Goal: Transaction & Acquisition: Purchase product/service

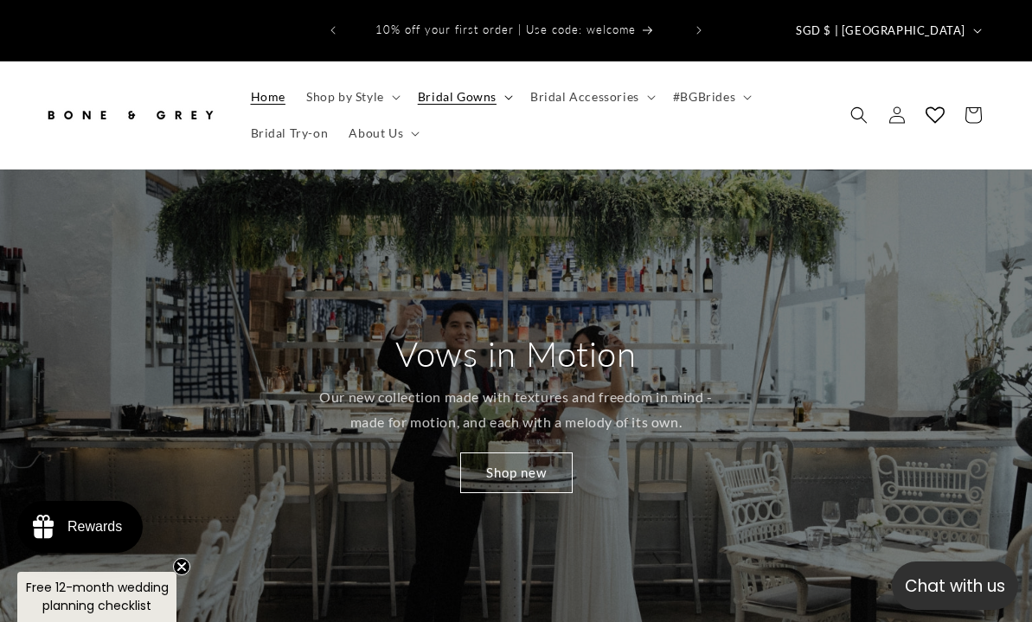
click at [442, 89] on span "Bridal Gowns" at bounding box center [457, 97] width 79 height 16
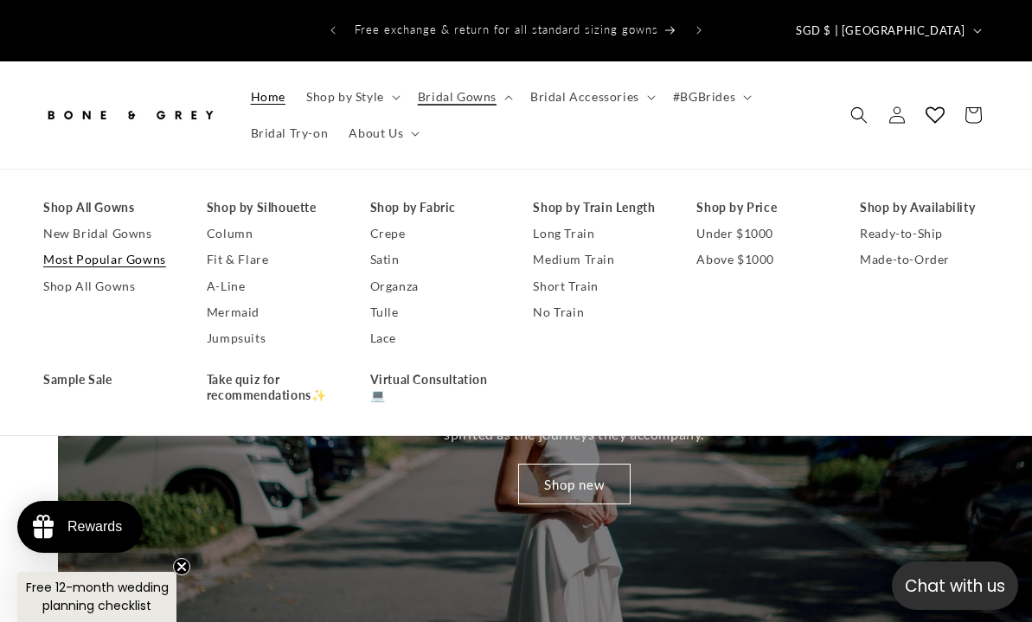
scroll to position [0, 1032]
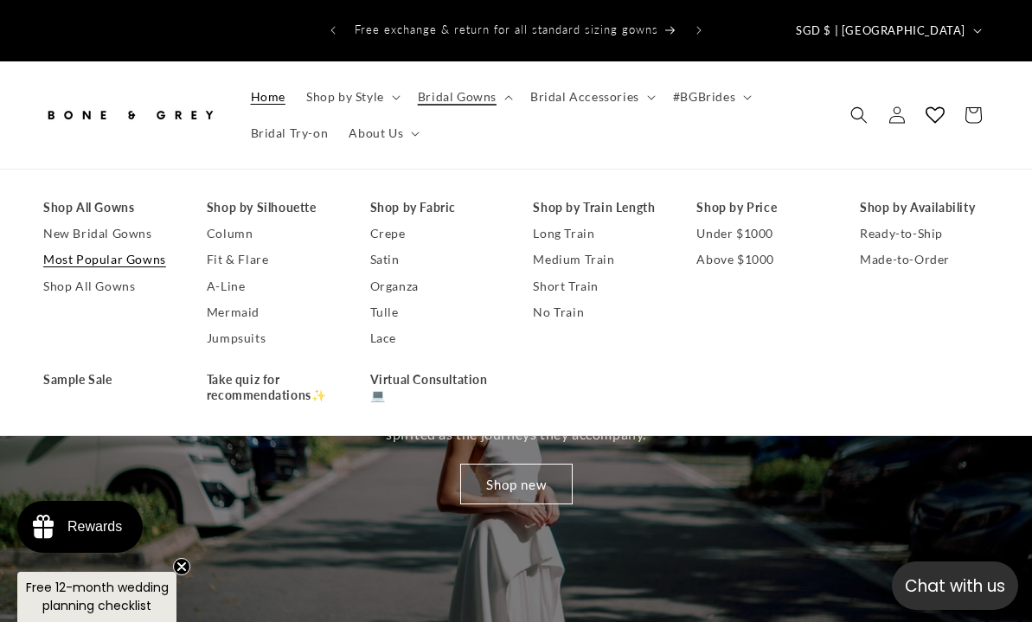
click at [118, 252] on link "Most Popular Gowns" at bounding box center [107, 260] width 129 height 26
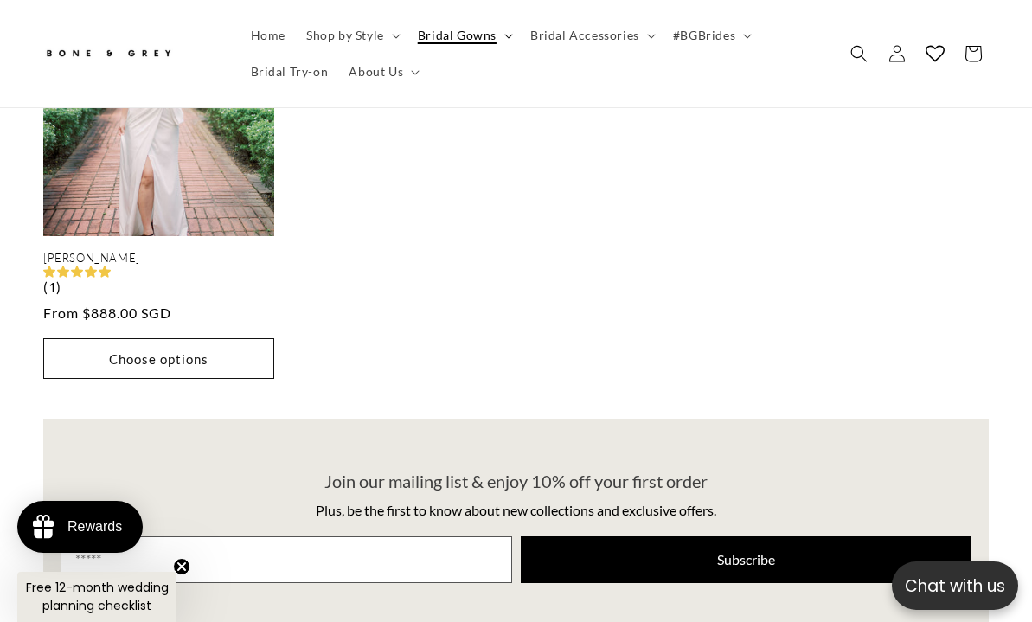
click at [471, 34] on span "Bridal Gowns" at bounding box center [457, 36] width 79 height 16
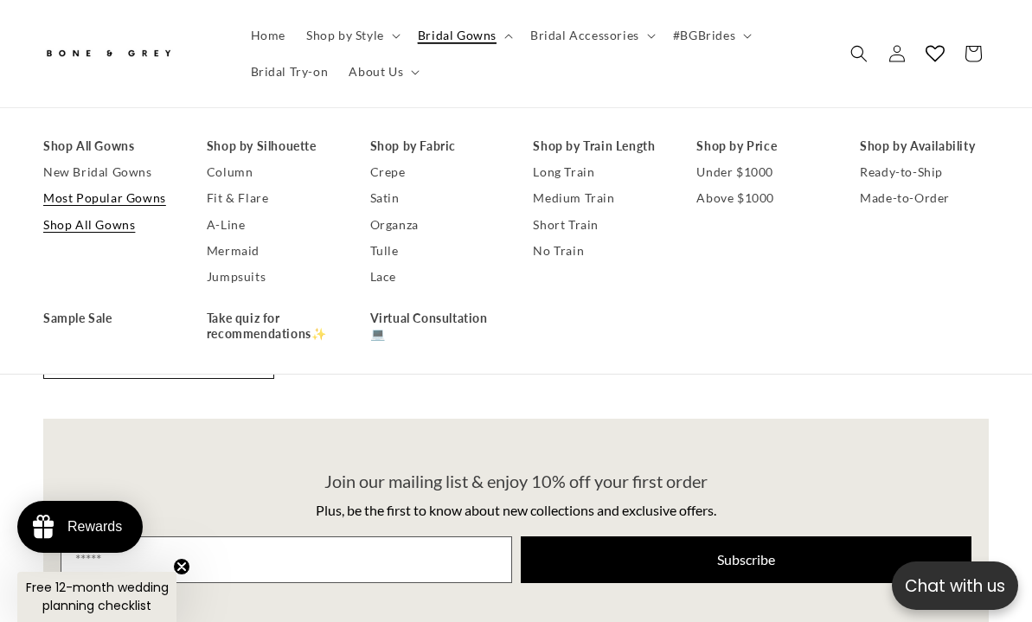
click at [110, 220] on link "Shop All Gowns" at bounding box center [107, 225] width 129 height 26
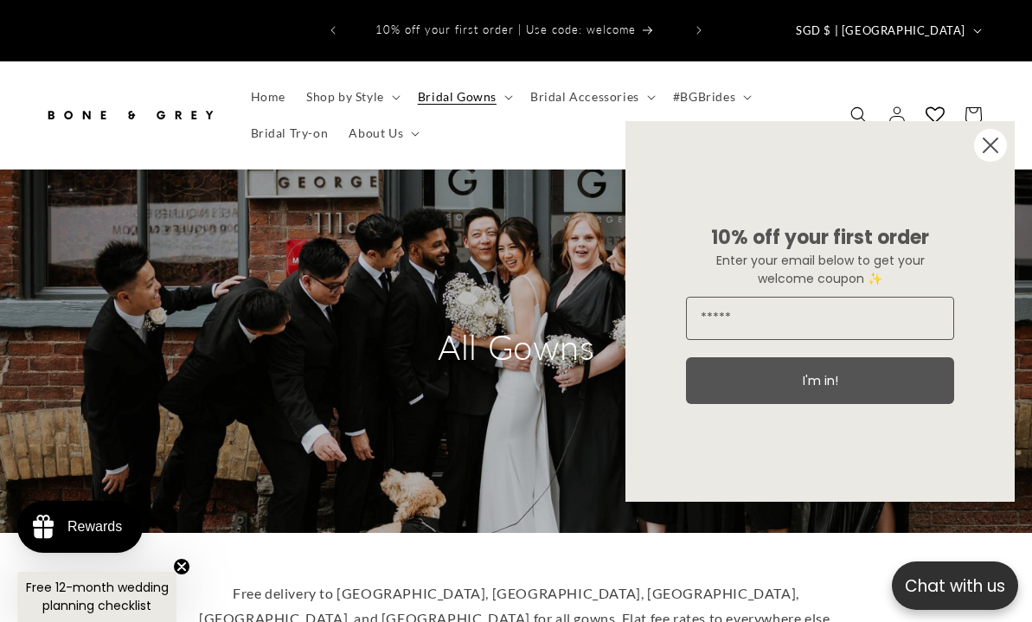
click at [994, 148] on icon "Close dialog" at bounding box center [991, 145] width 14 height 14
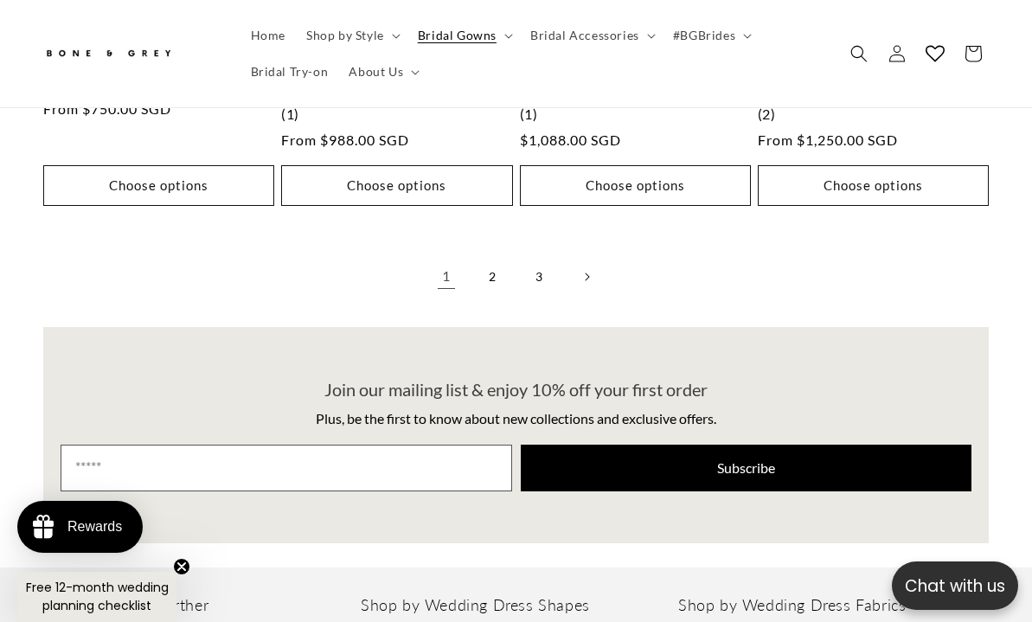
scroll to position [4105, 0]
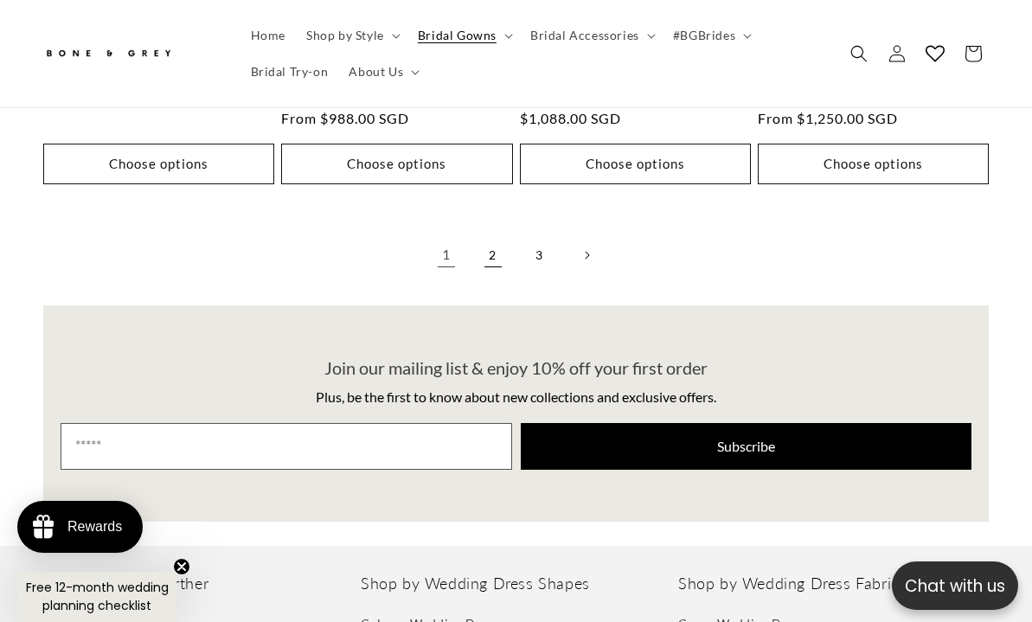
click at [492, 242] on link "2" at bounding box center [493, 255] width 38 height 38
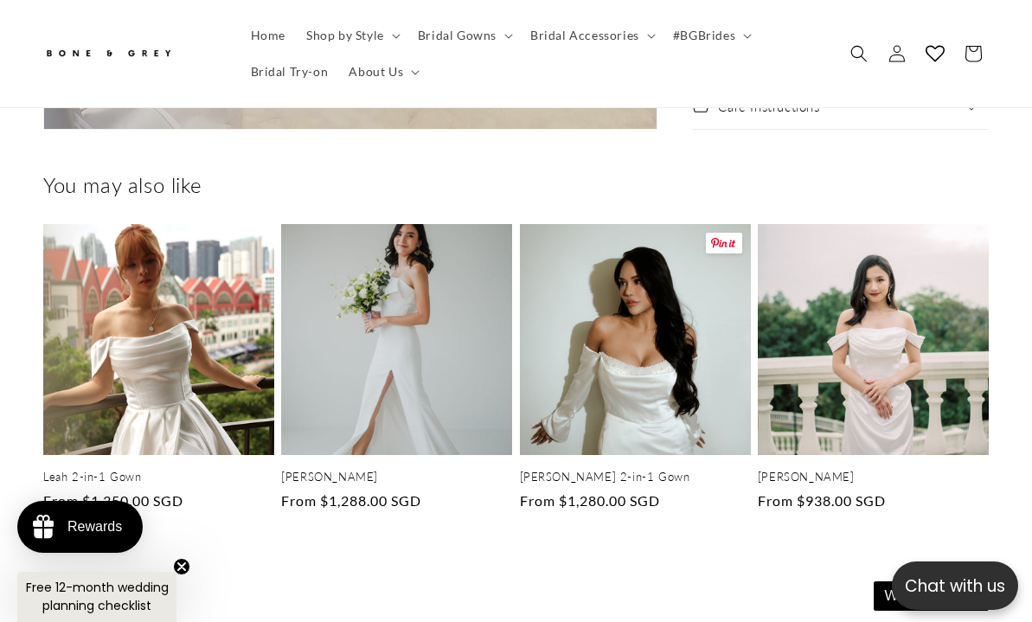
scroll to position [3951, 0]
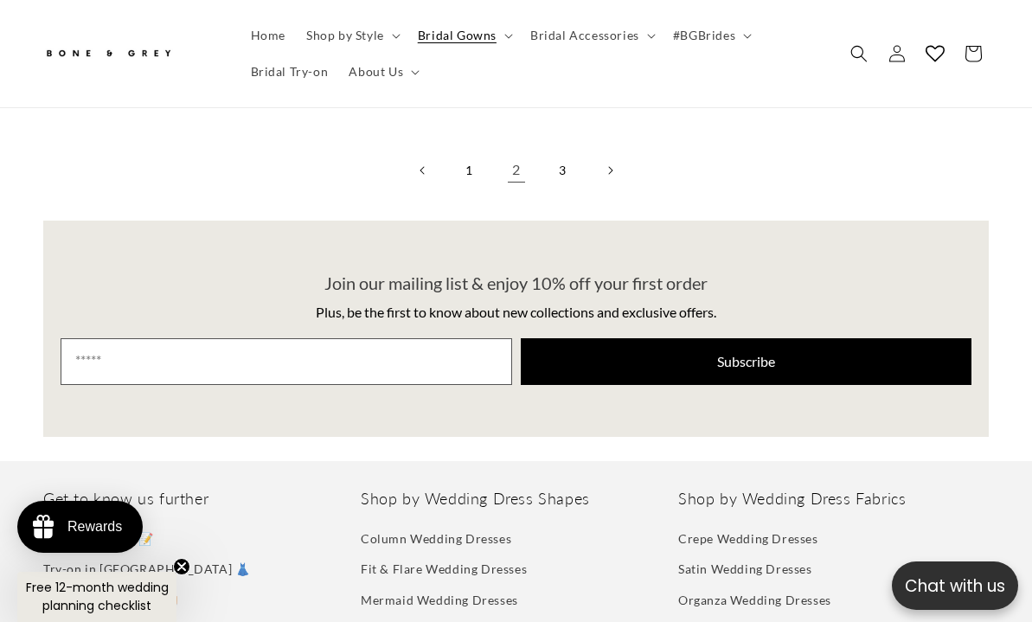
scroll to position [4170, 0]
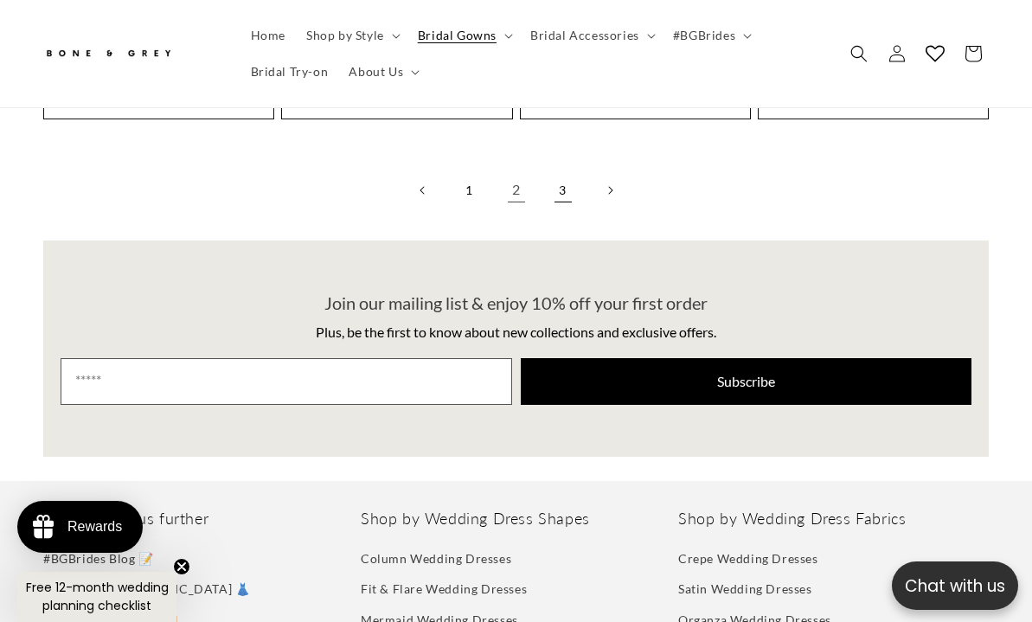
click at [563, 173] on link "3" at bounding box center [563, 190] width 38 height 38
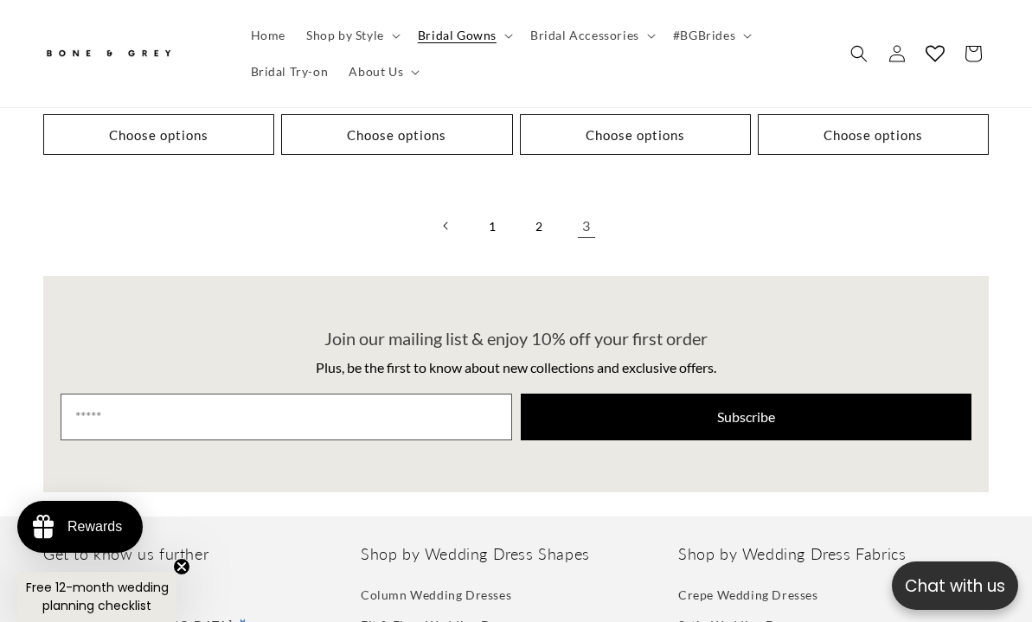
scroll to position [0, 335]
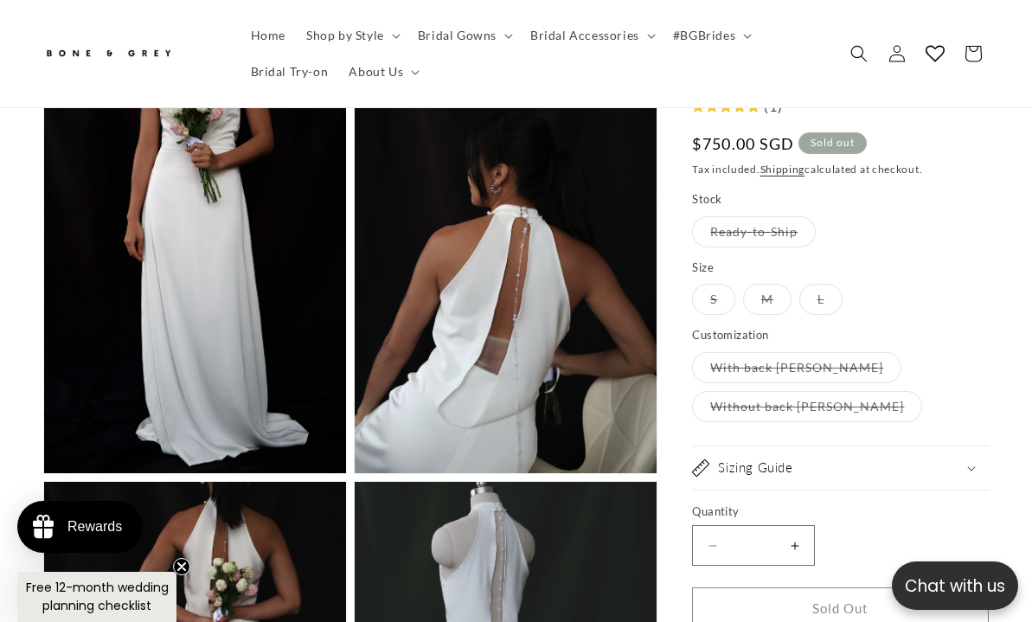
scroll to position [1807, 0]
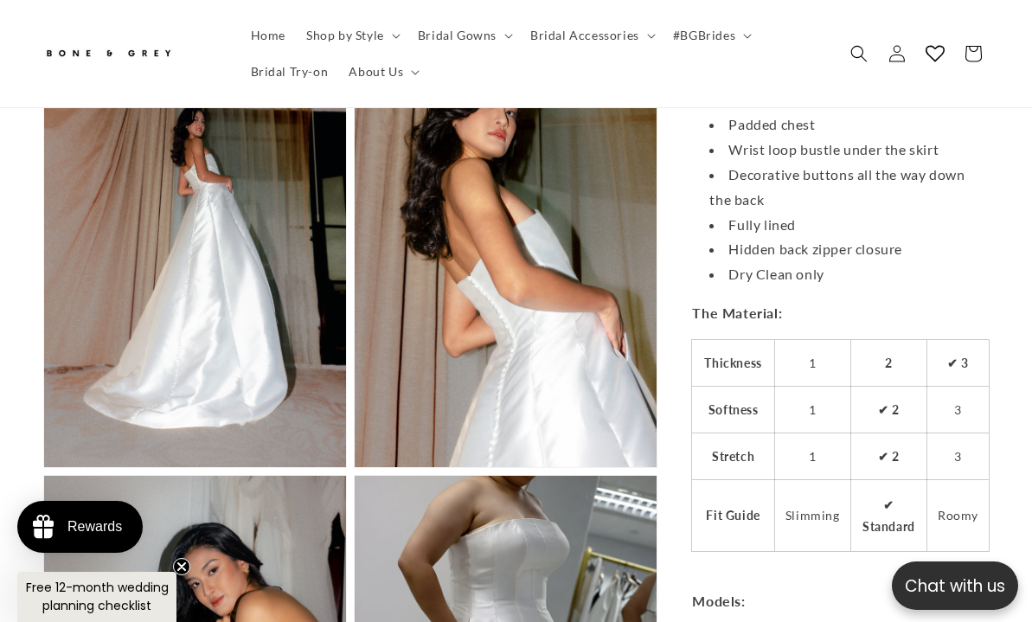
scroll to position [2131, 0]
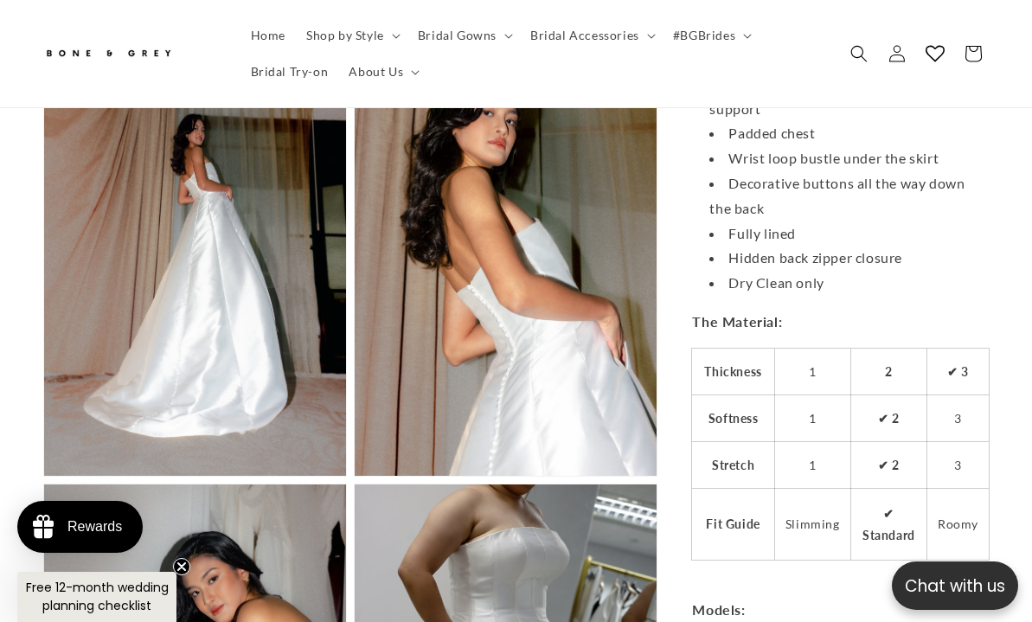
click at [355, 476] on button "Open media 7 in modal" at bounding box center [355, 476] width 0 height 0
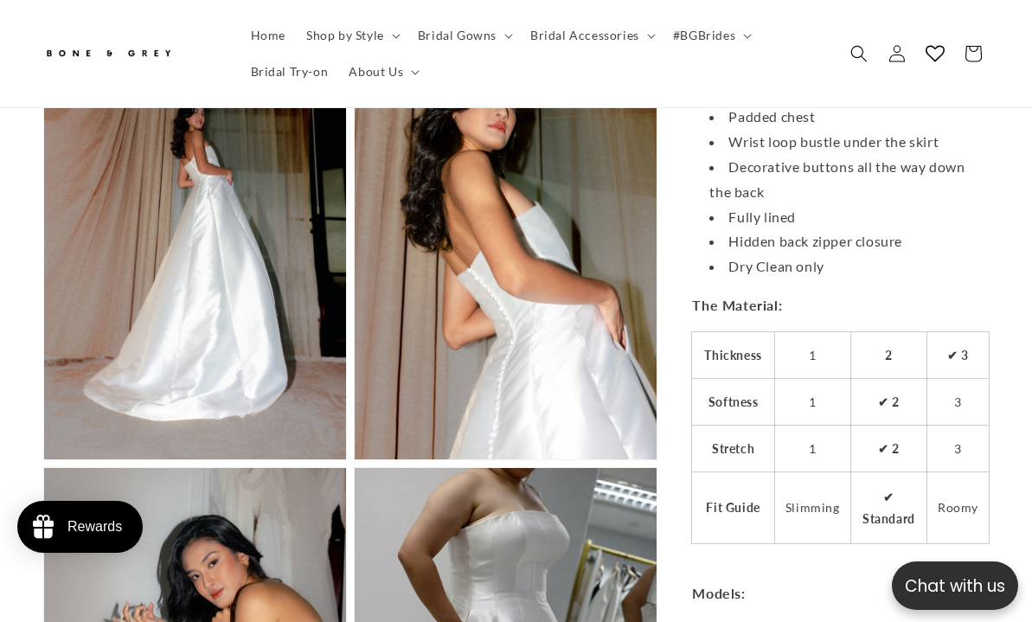
scroll to position [0, 670]
click at [593, 47] on summary "Bridal Accessories" at bounding box center [591, 35] width 143 height 36
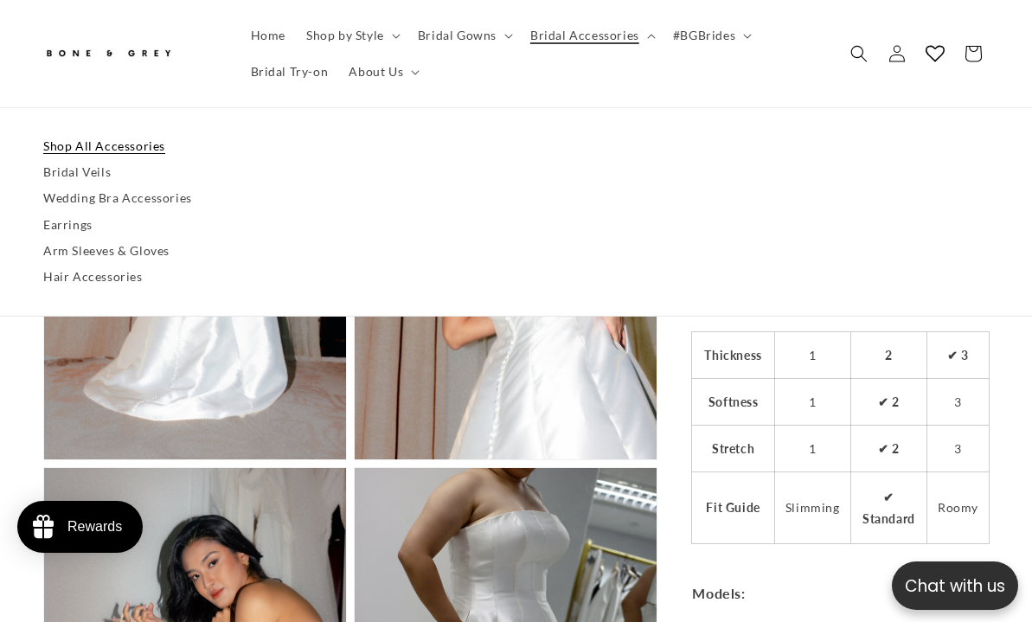
scroll to position [0, 0]
click at [89, 171] on link "Bridal Veils" at bounding box center [515, 173] width 945 height 26
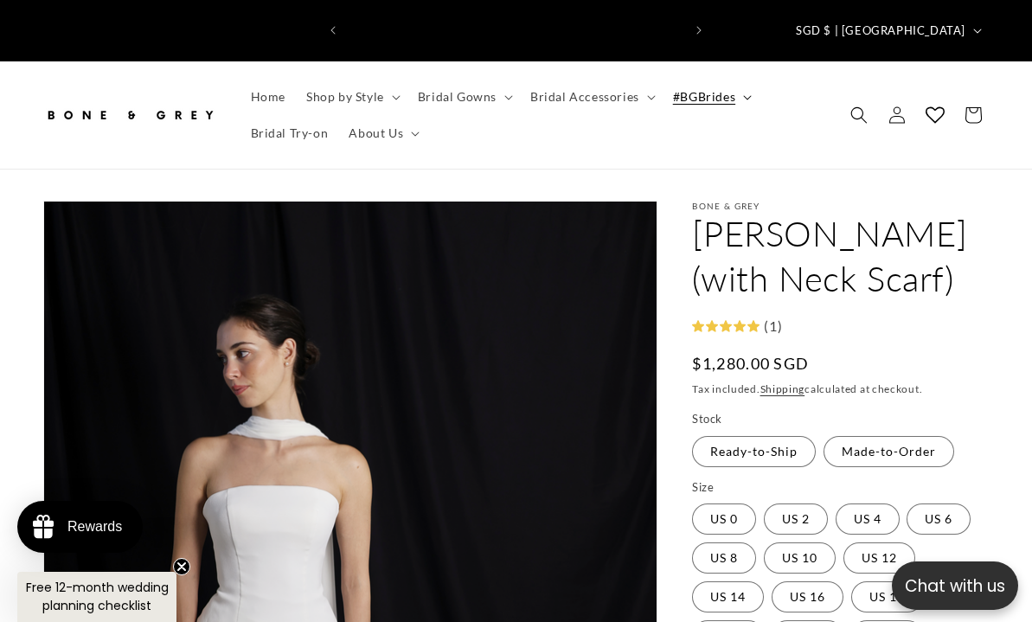
scroll to position [0, 670]
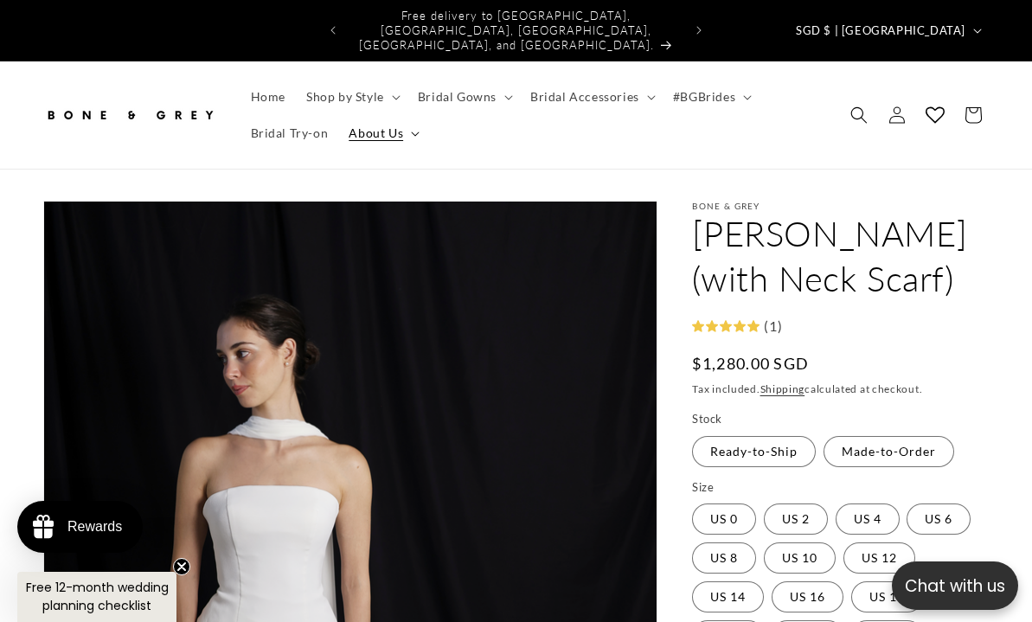
click at [375, 125] on span "About Us" at bounding box center [376, 133] width 54 height 16
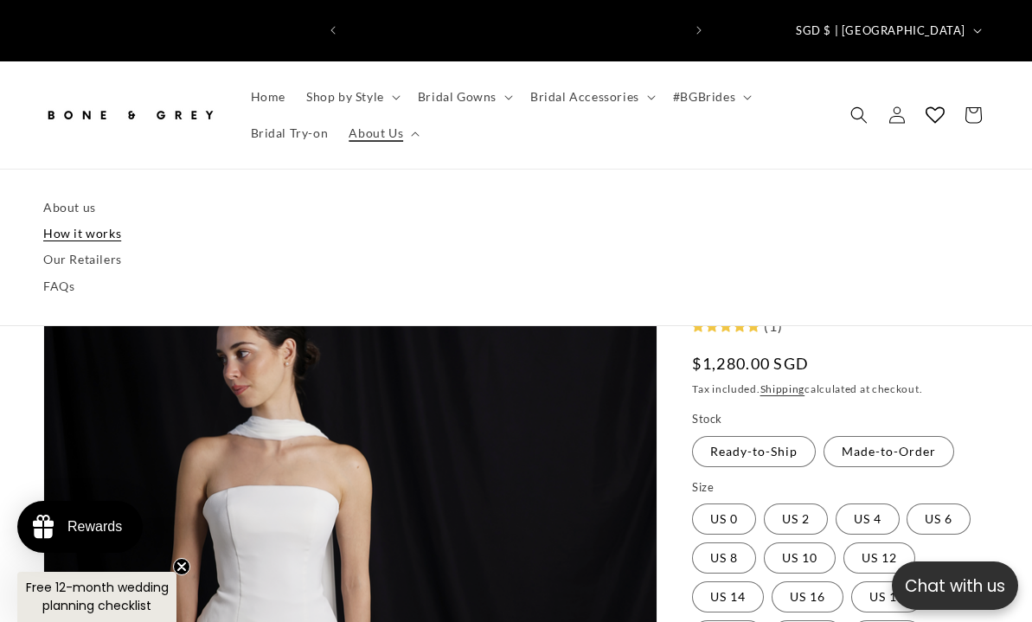
scroll to position [0, 0]
click at [70, 200] on link "About us" at bounding box center [515, 208] width 945 height 26
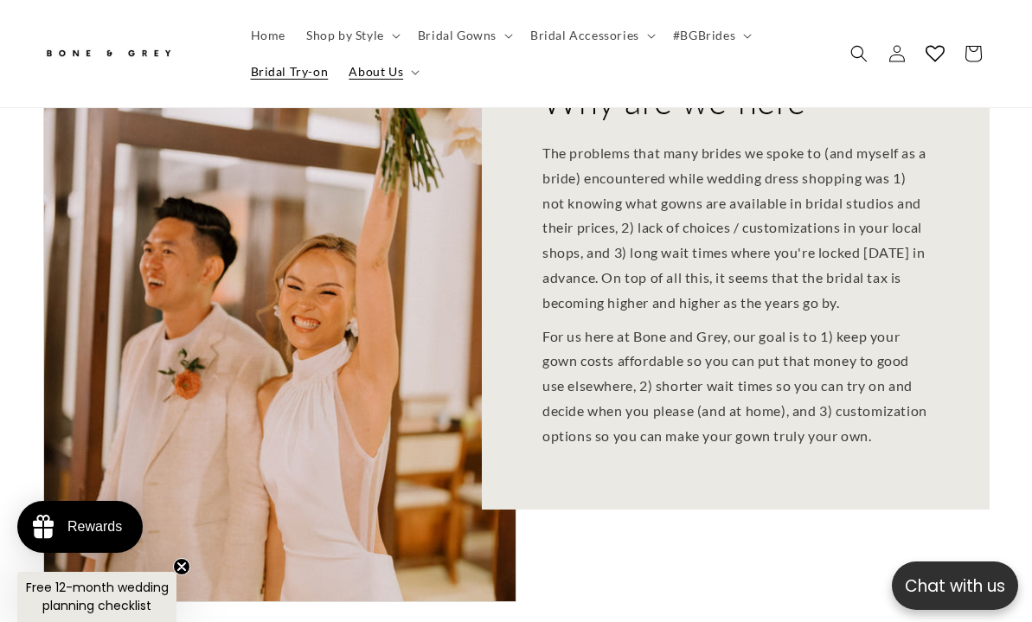
click at [280, 74] on span "Bridal Try-on" at bounding box center [290, 72] width 78 height 16
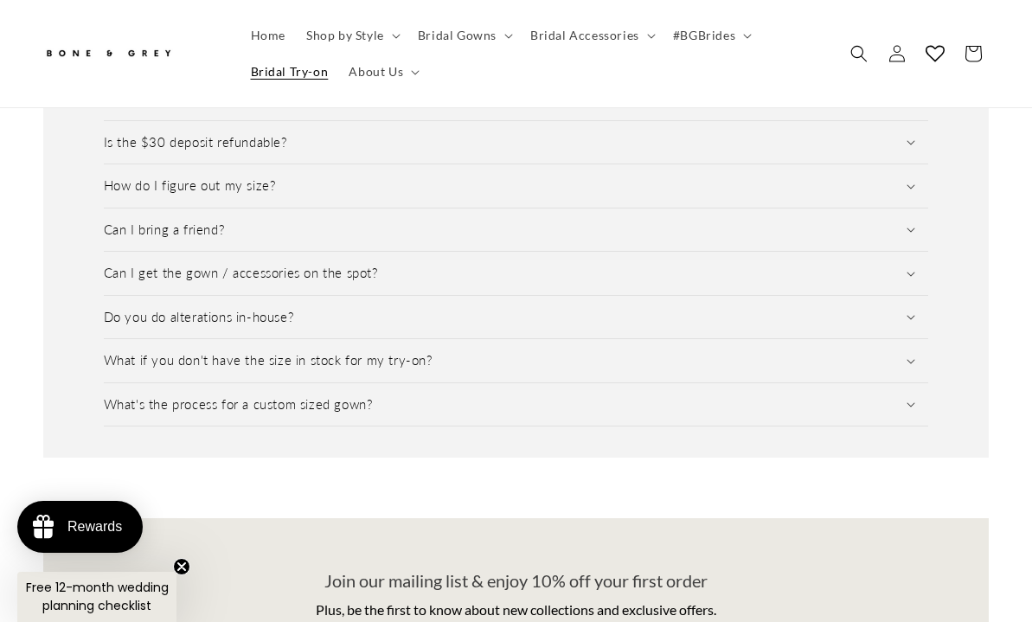
scroll to position [2541, 0]
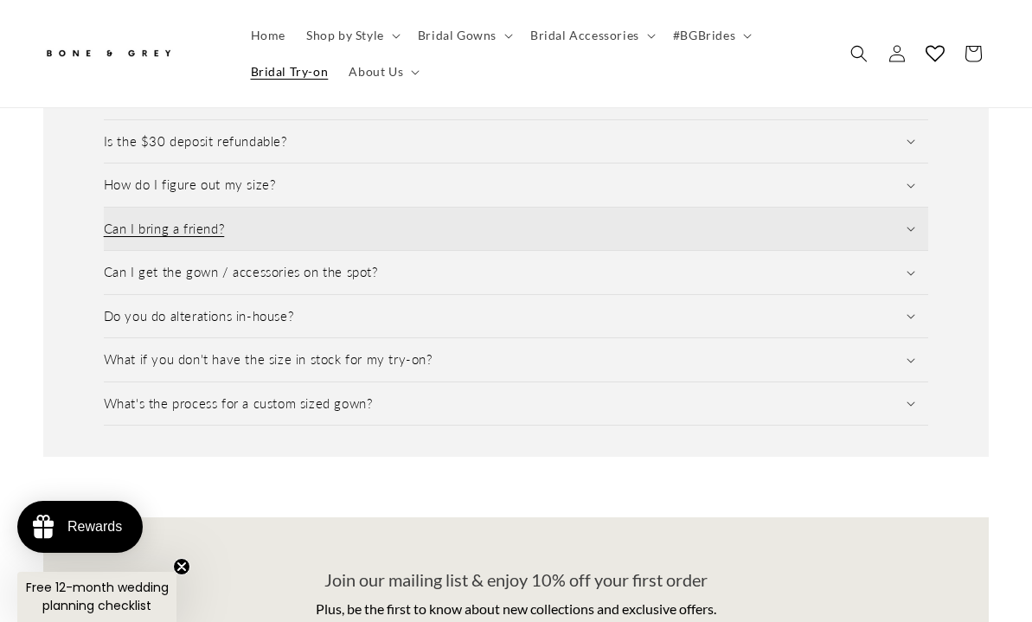
click at [655, 227] on summary "Can I bring a friend?" at bounding box center [516, 229] width 825 height 43
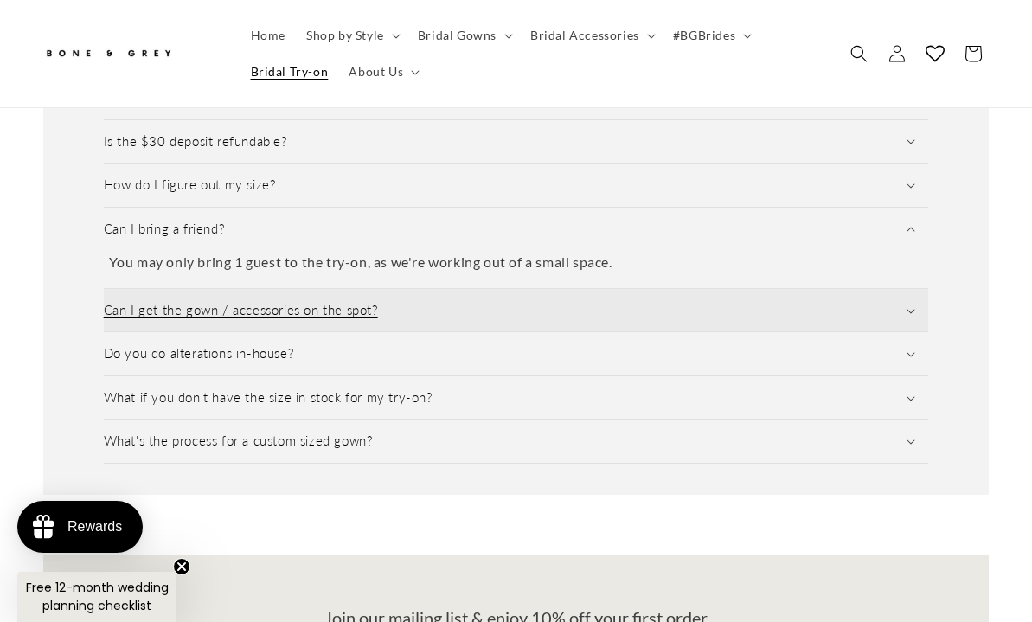
click at [638, 289] on summary "Can I get the gown / accessories on the spot?" at bounding box center [516, 310] width 825 height 43
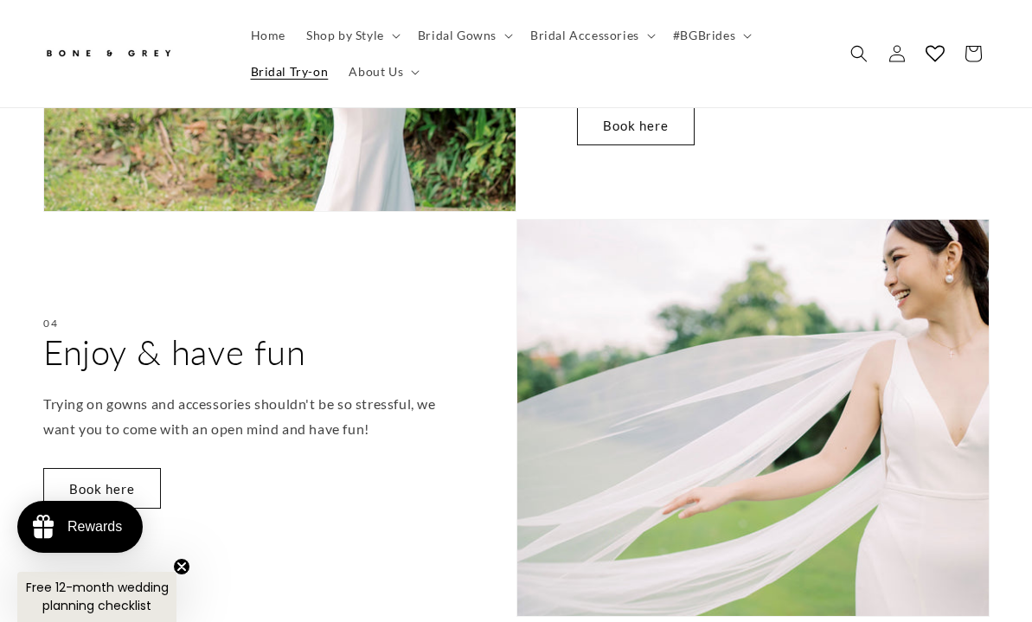
scroll to position [1447, 0]
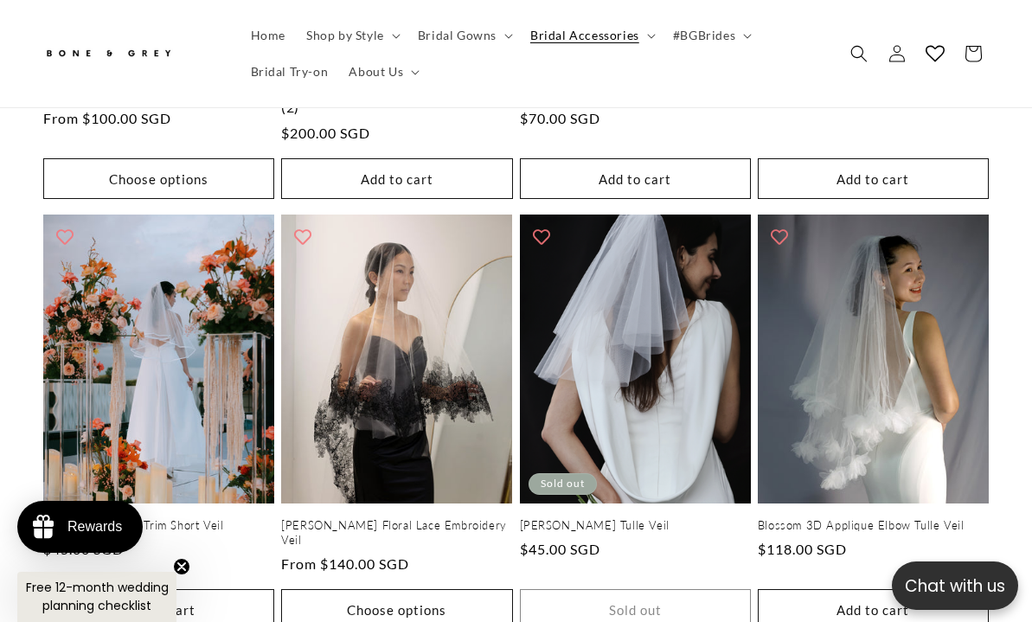
scroll to position [0, 670]
click at [734, 73] on ul "Home Shop by Style Vows in Motion By Style Modern Minimalist Romantic Glamorous…" at bounding box center [531, 53] width 583 height 73
